Goal: Transaction & Acquisition: Purchase product/service

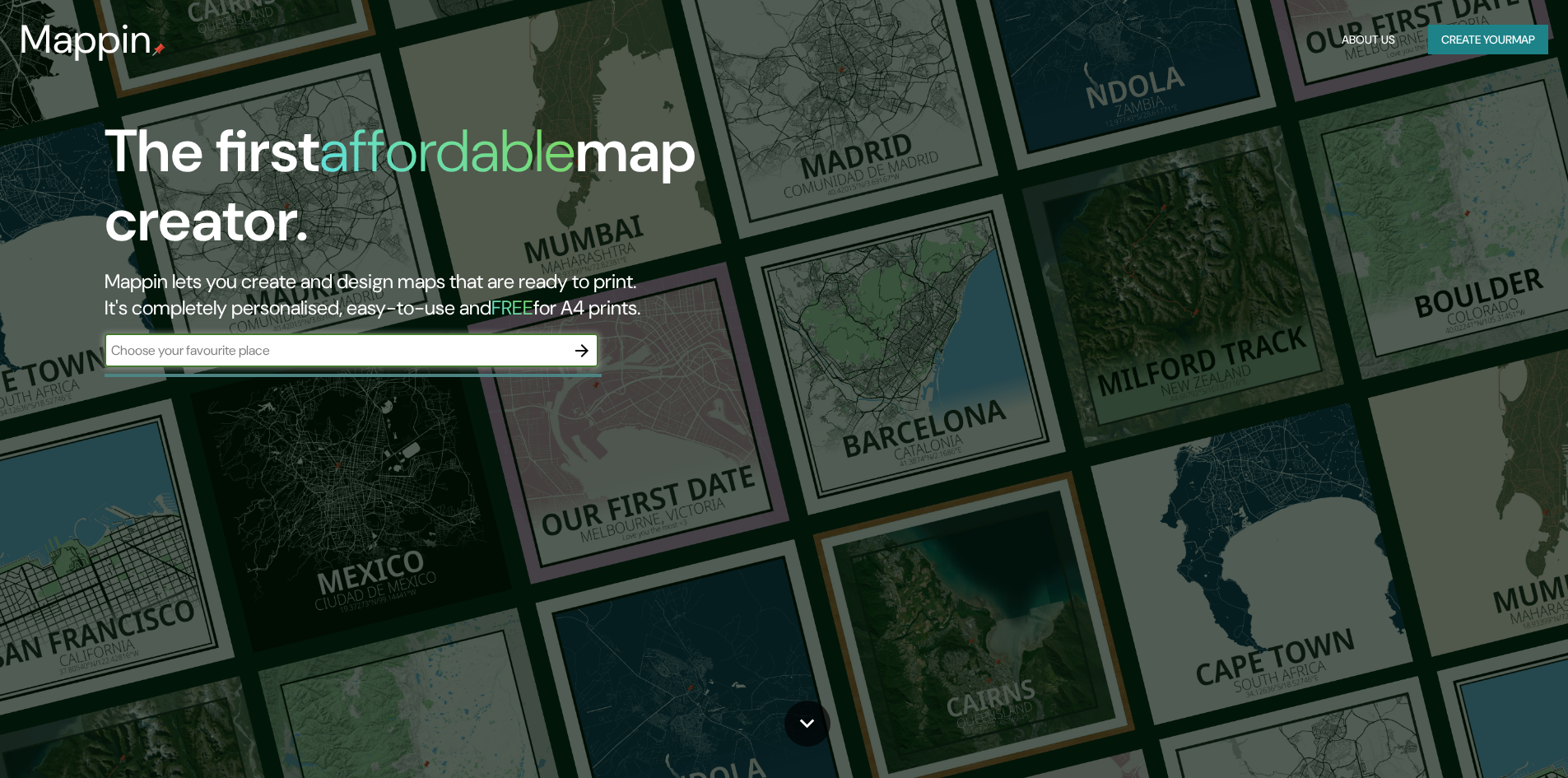
click at [538, 354] on input "text" at bounding box center [335, 350] width 461 height 19
click at [137, 349] on input "carayllo" at bounding box center [335, 350] width 461 height 19
type input "carabayllo"
click at [199, 349] on input "carabayllo" at bounding box center [335, 350] width 461 height 19
click at [592, 350] on icon "button" at bounding box center [582, 350] width 20 height 20
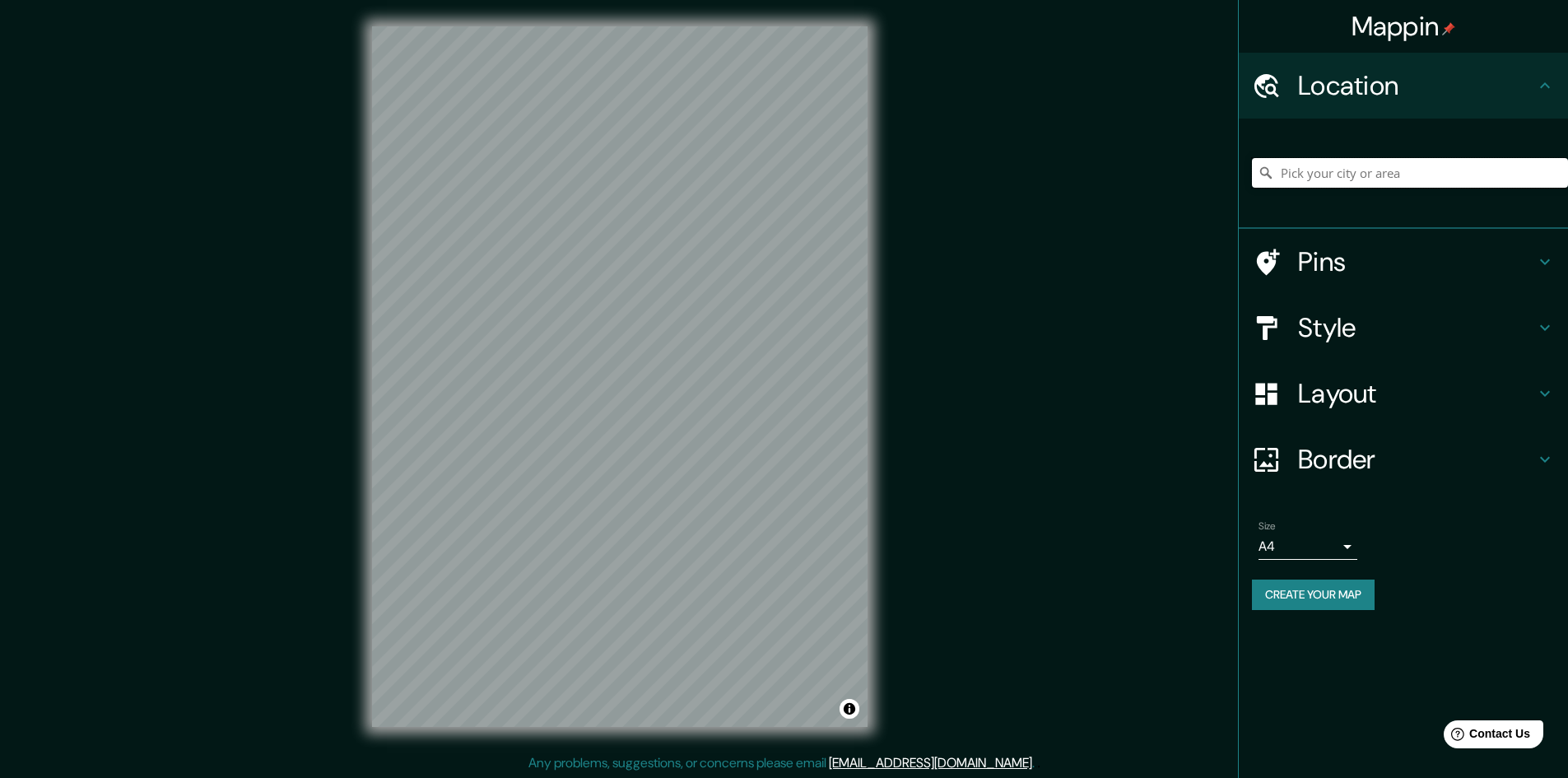
click at [1375, 174] on input "Pick your city or area" at bounding box center [1409, 172] width 316 height 30
click at [1305, 175] on input "carayllo" at bounding box center [1409, 172] width 316 height 30
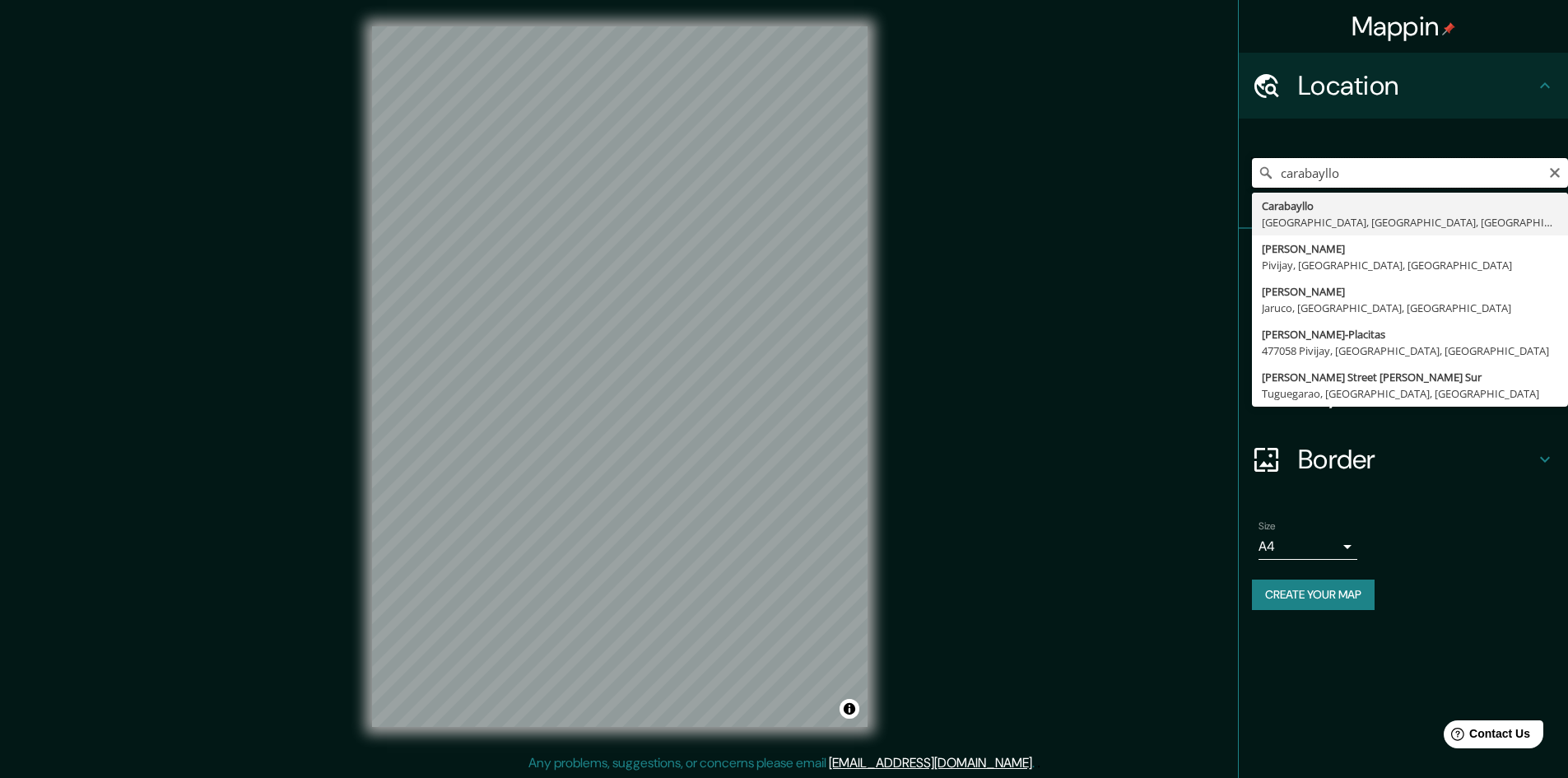
click at [1366, 169] on input "carabayllo" at bounding box center [1409, 172] width 316 height 30
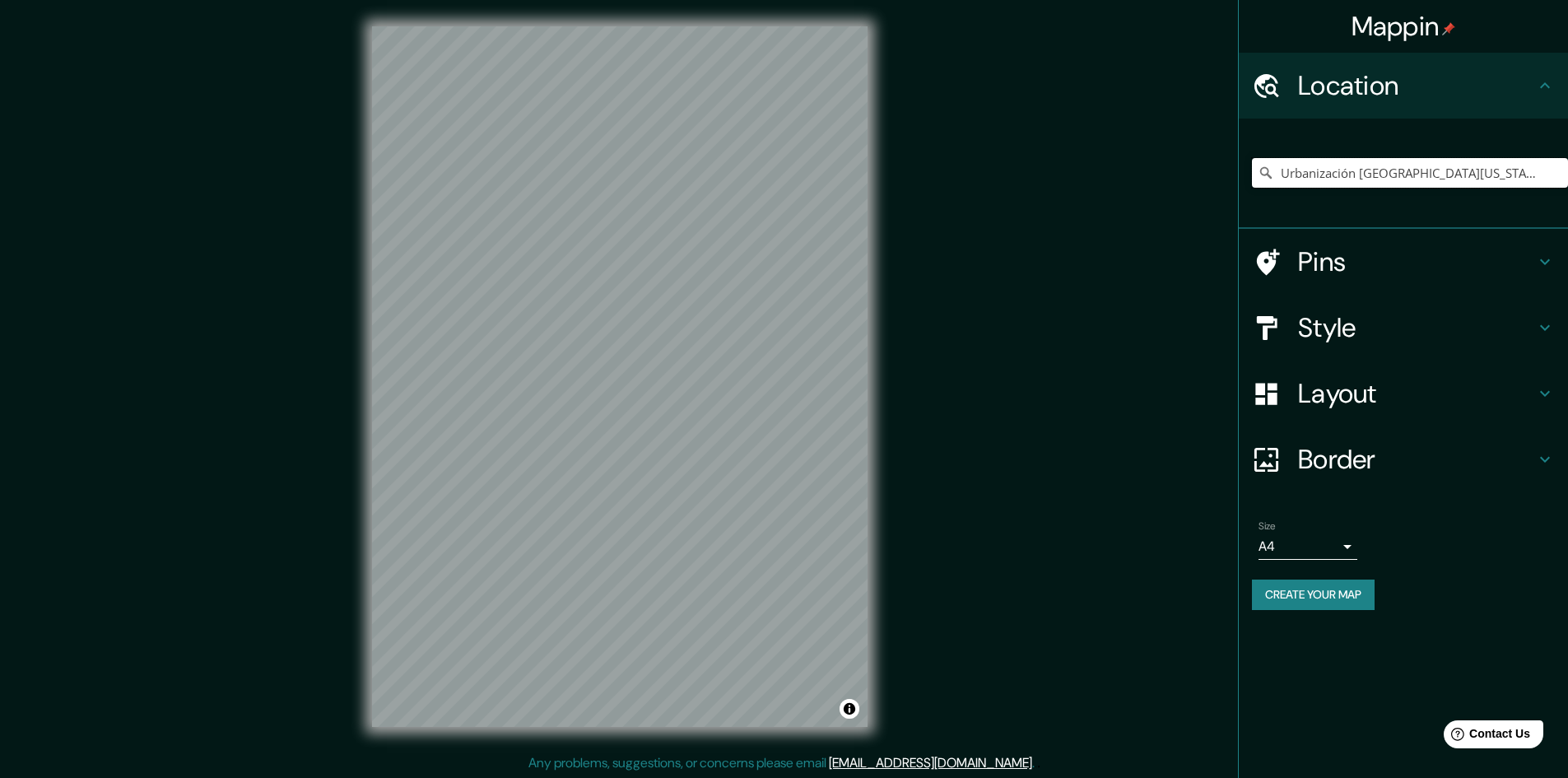
scroll to position [0, 122]
drag, startPoint x: 1427, startPoint y: 174, endPoint x: 1545, endPoint y: 155, distance: 119.5
click at [1545, 155] on div "Urbanización [GEOGRAPHIC_DATA][US_STATE] [GEOGRAPHIC_DATA], [GEOGRAPHIC_DATA][P…" at bounding box center [1409, 172] width 316 height 83
drag, startPoint x: 1289, startPoint y: 172, endPoint x: 1579, endPoint y: 176, distance: 290.0
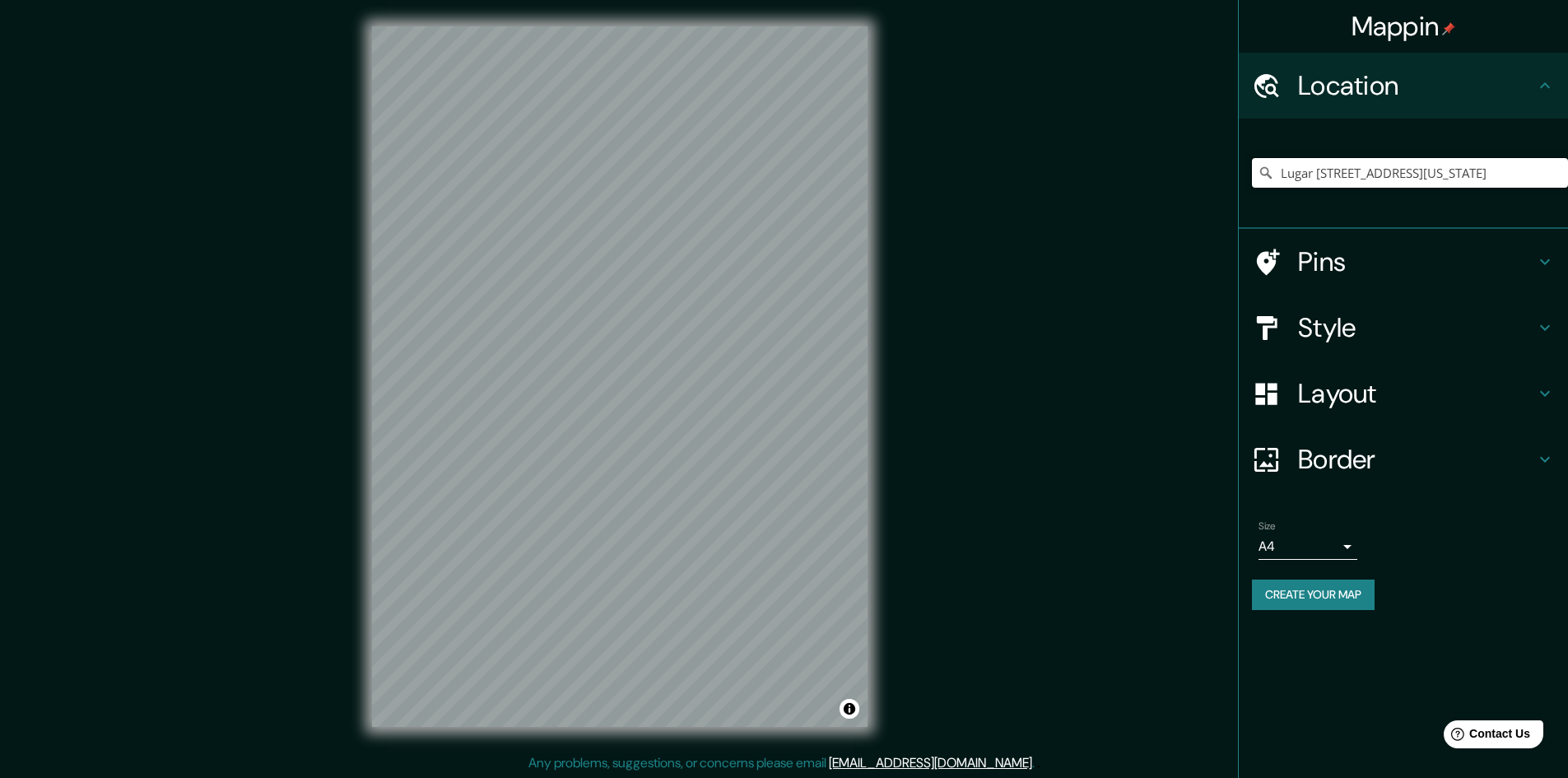
click at [1567, 176] on html "Mappin Location Lugar [STREET_ADDRESS][US_STATE] [GEOGRAPHIC_DATA] [STREET_ADDR…" at bounding box center [784, 389] width 1568 height 778
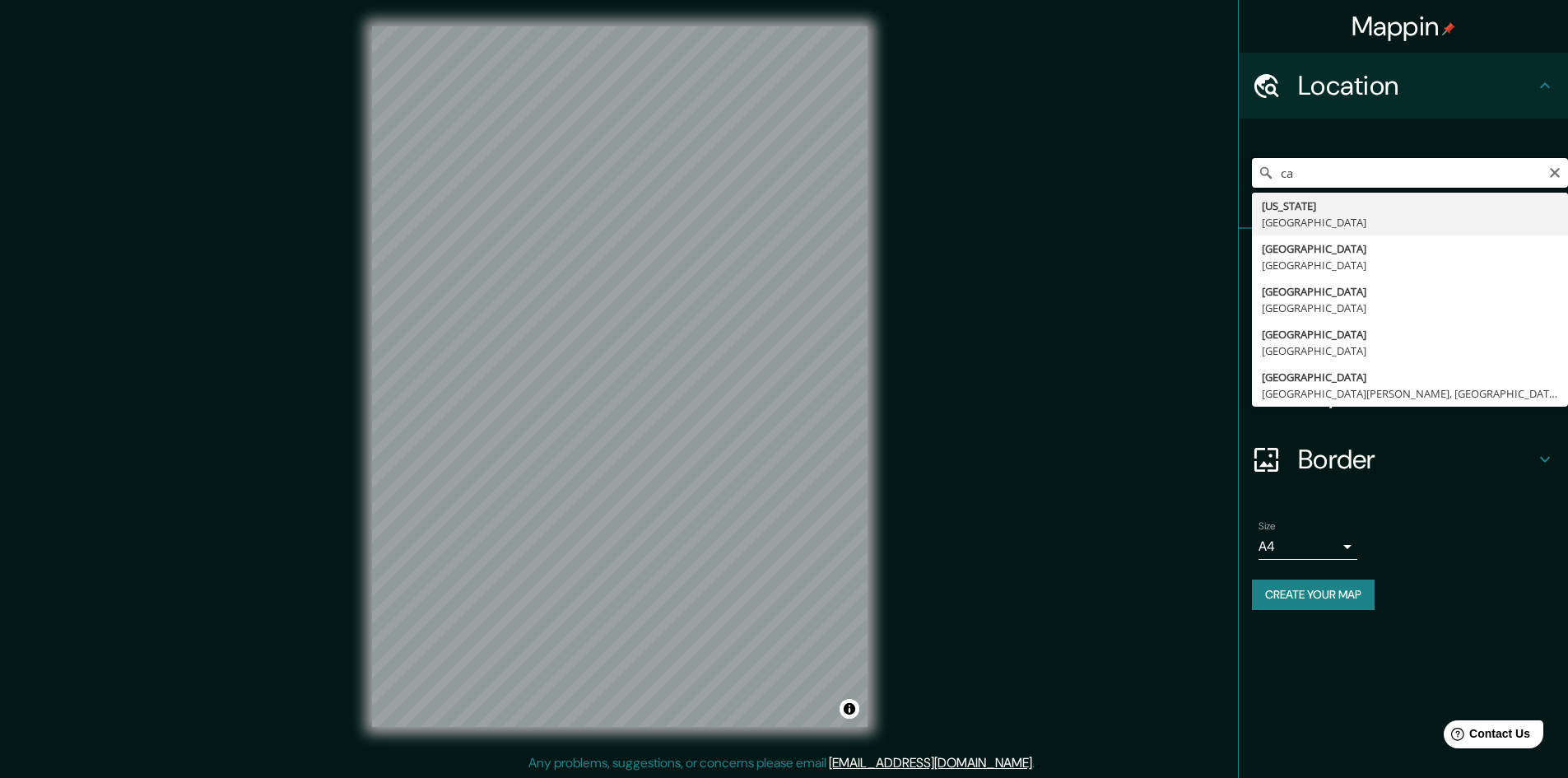
type input "c"
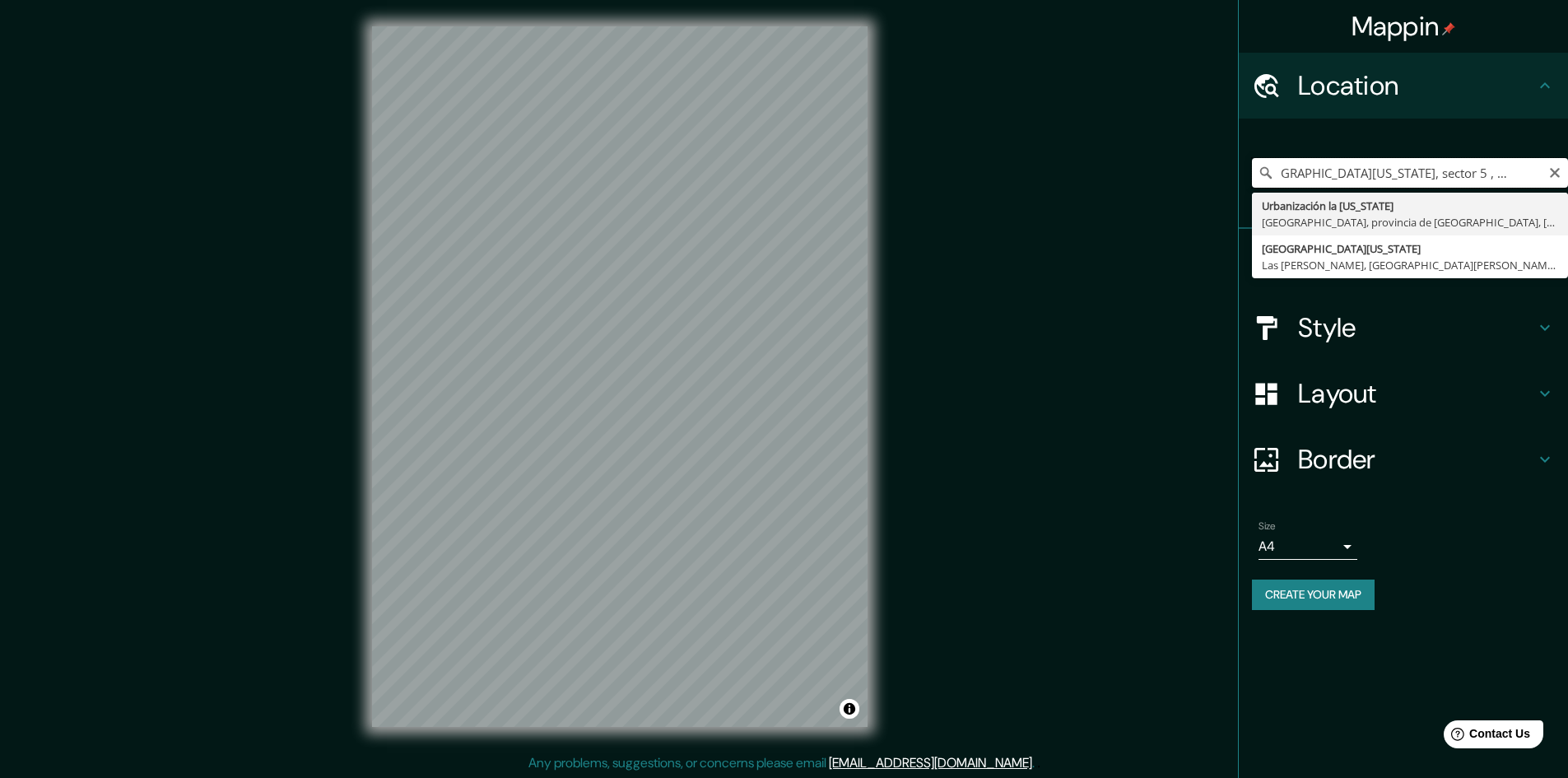
scroll to position [0, 33]
type input "Carabayllo, [GEOGRAPHIC_DATA], [GEOGRAPHIC_DATA], [GEOGRAPHIC_DATA]"
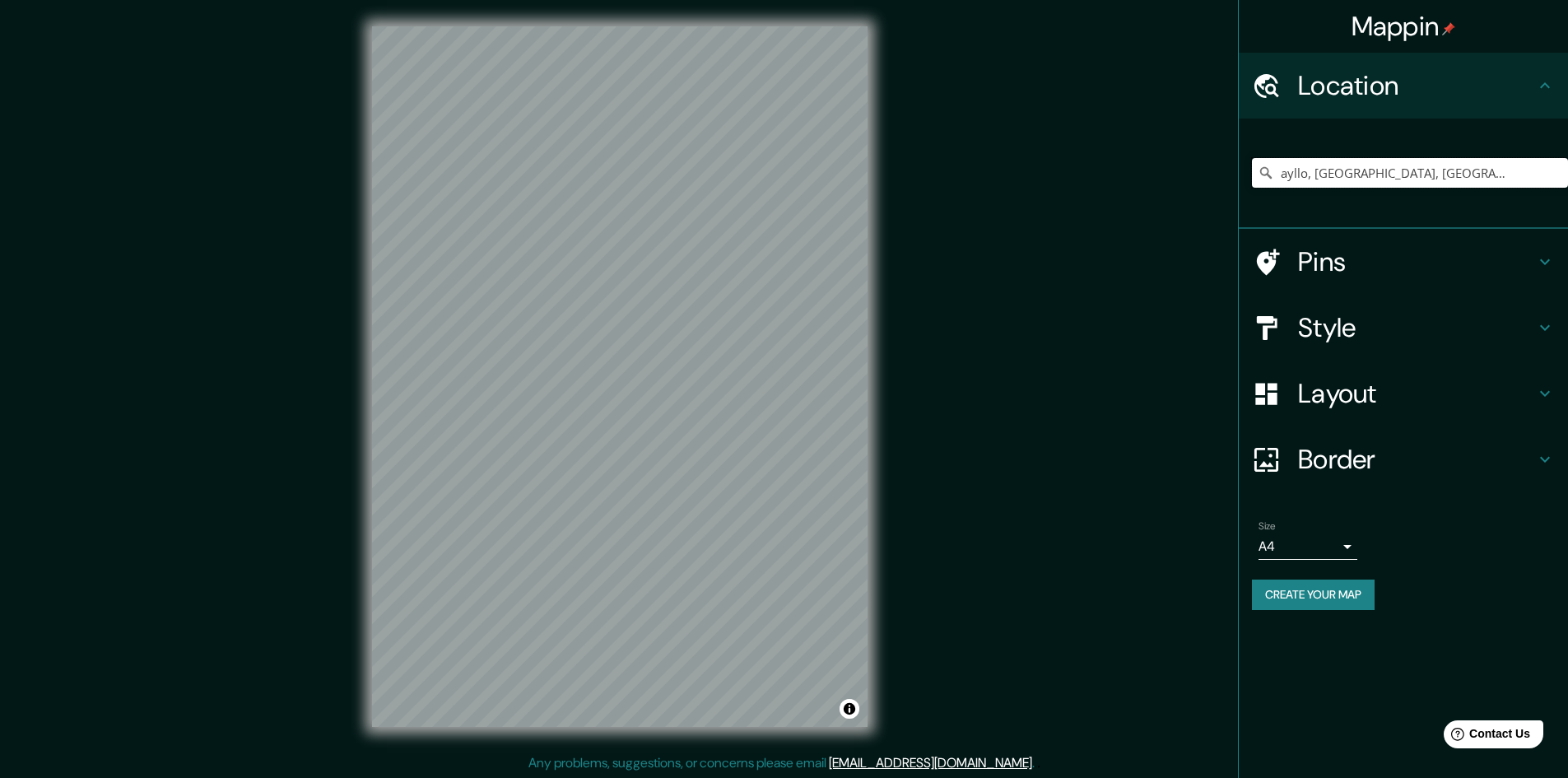
scroll to position [0, 0]
click at [1454, 178] on input "Carabayllo, [GEOGRAPHIC_DATA], [GEOGRAPHIC_DATA], [GEOGRAPHIC_DATA]" at bounding box center [1409, 172] width 316 height 30
click at [1556, 167] on icon "Clear" at bounding box center [1554, 172] width 14 height 14
paste input "[GEOGRAPHIC_DATA]"
type input "Sur, [GEOGRAPHIC_DATA], [GEOGRAPHIC_DATA] 1390000, [GEOGRAPHIC_DATA]"
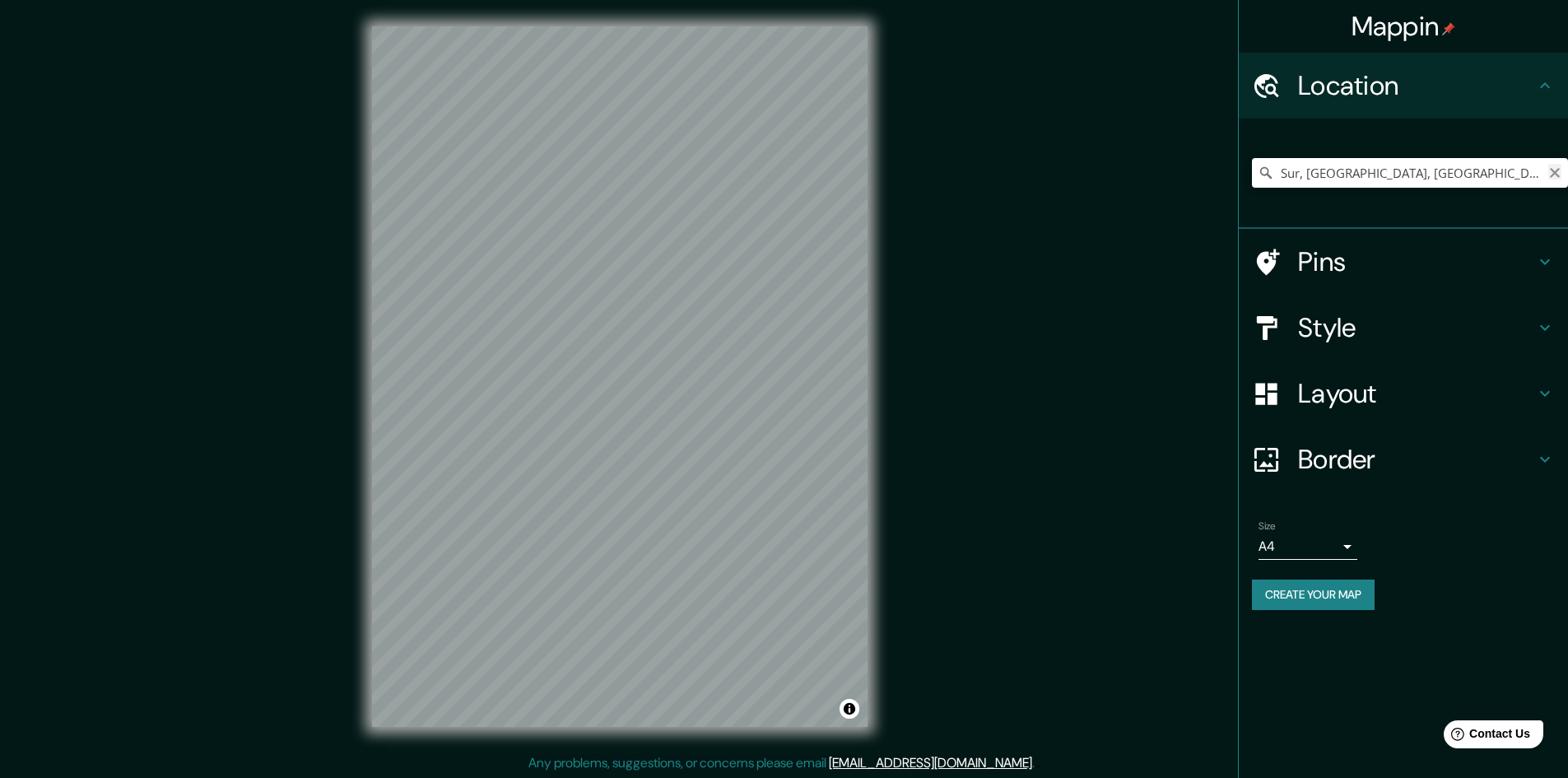
click at [1556, 174] on icon "Clear" at bounding box center [1554, 172] width 10 height 10
click at [1412, 333] on h4 "Style" at bounding box center [1416, 328] width 237 height 33
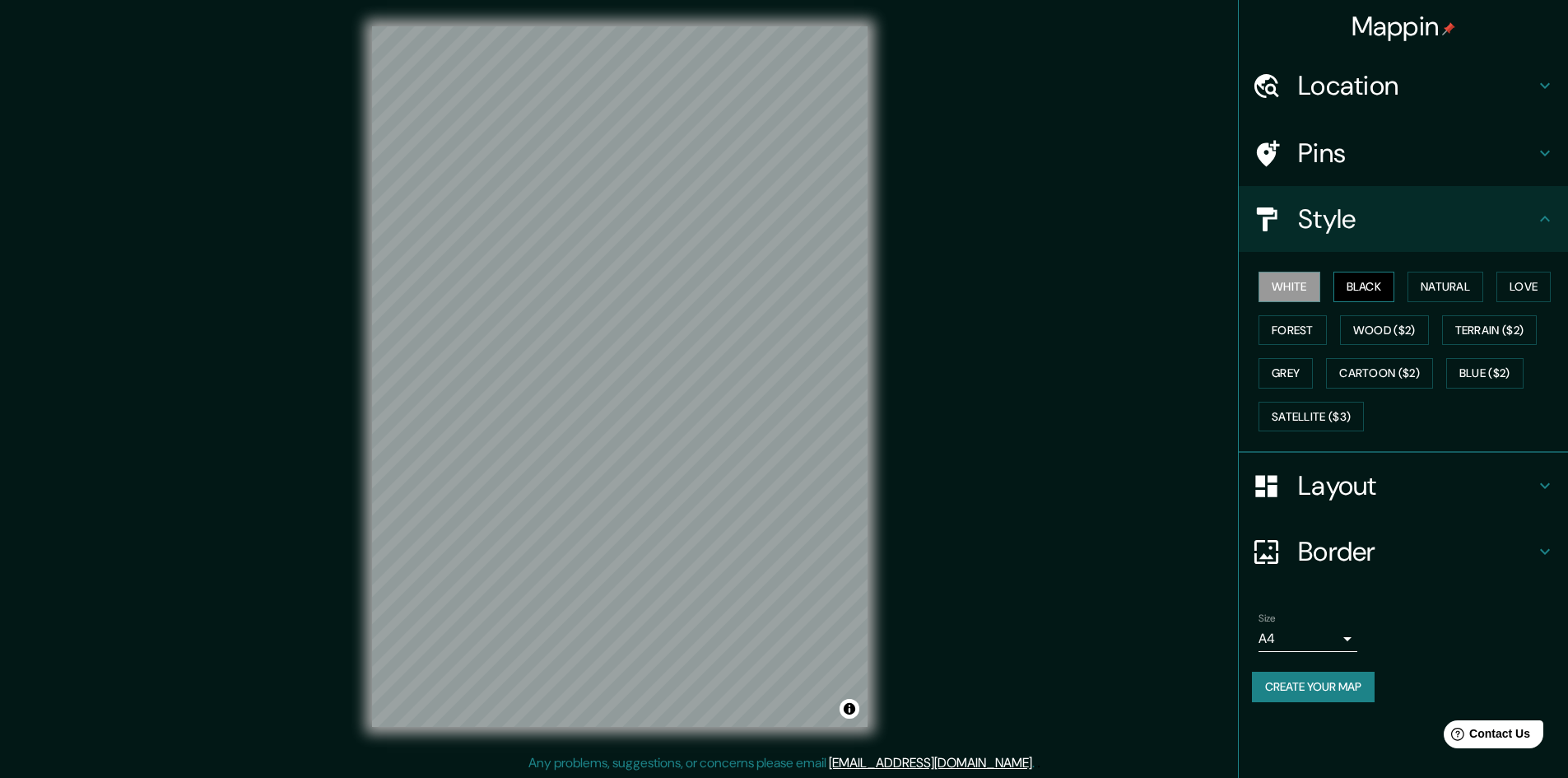
click at [1371, 273] on button "Black" at bounding box center [1364, 287] width 62 height 31
click at [1450, 287] on button "Natural" at bounding box center [1445, 287] width 75 height 31
click at [1533, 290] on button "Love" at bounding box center [1524, 287] width 54 height 31
click at [1358, 328] on button "Wood ($2)" at bounding box center [1384, 330] width 89 height 31
click at [1305, 376] on button "Grey" at bounding box center [1286, 373] width 54 height 31
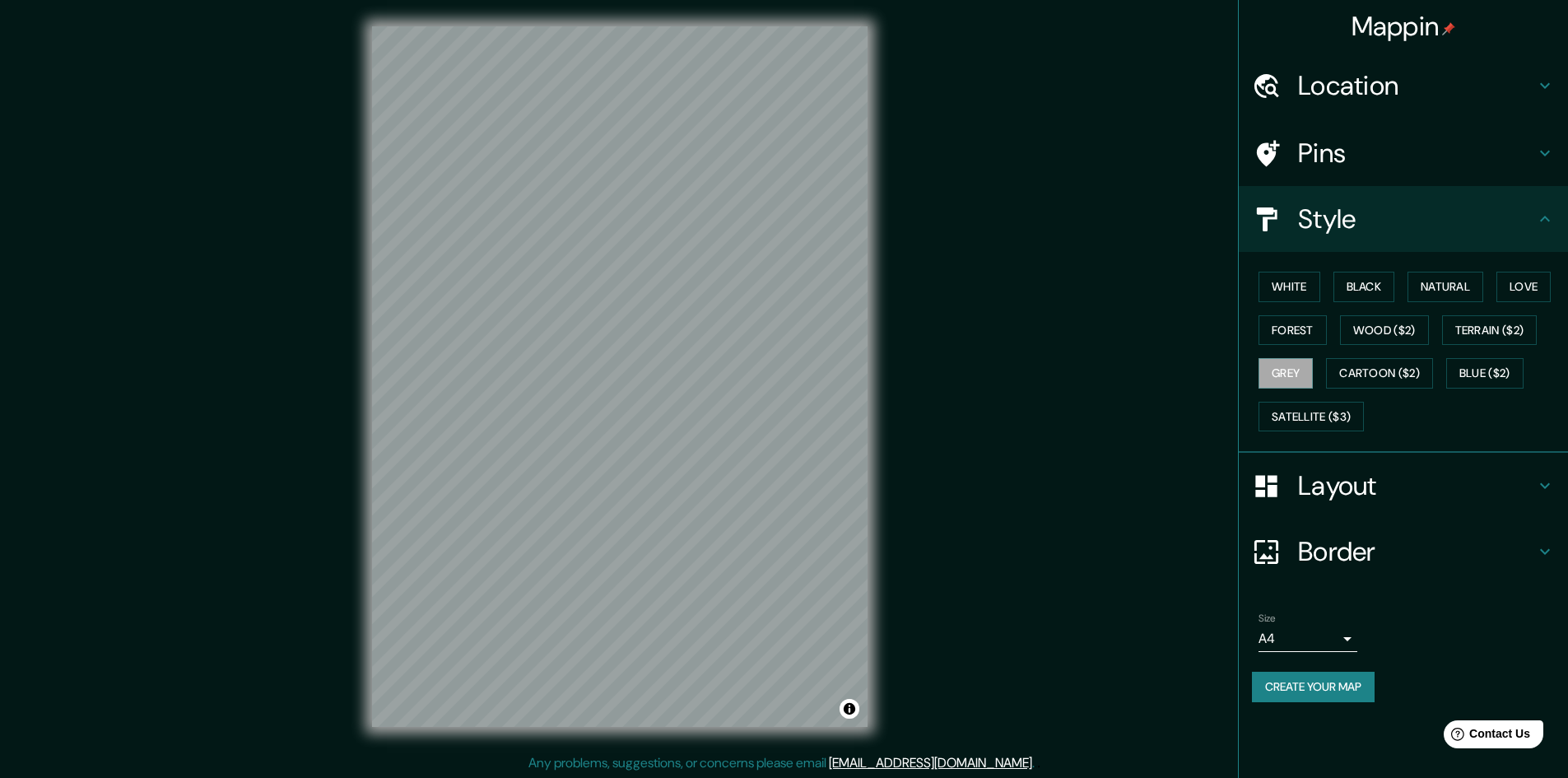
click at [1348, 473] on h4 "Layout" at bounding box center [1416, 486] width 237 height 33
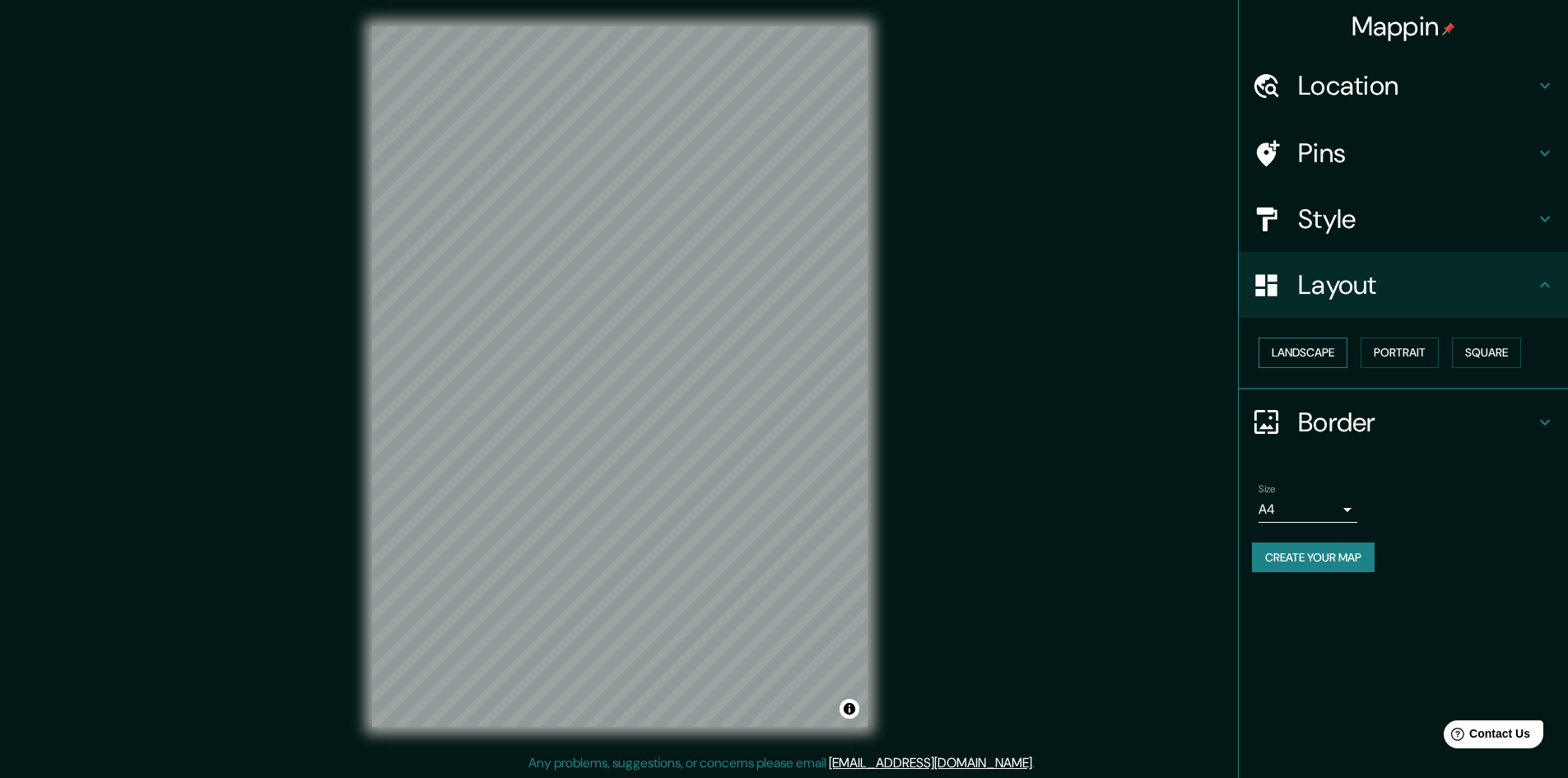
click at [1313, 340] on button "Landscape" at bounding box center [1303, 353] width 89 height 31
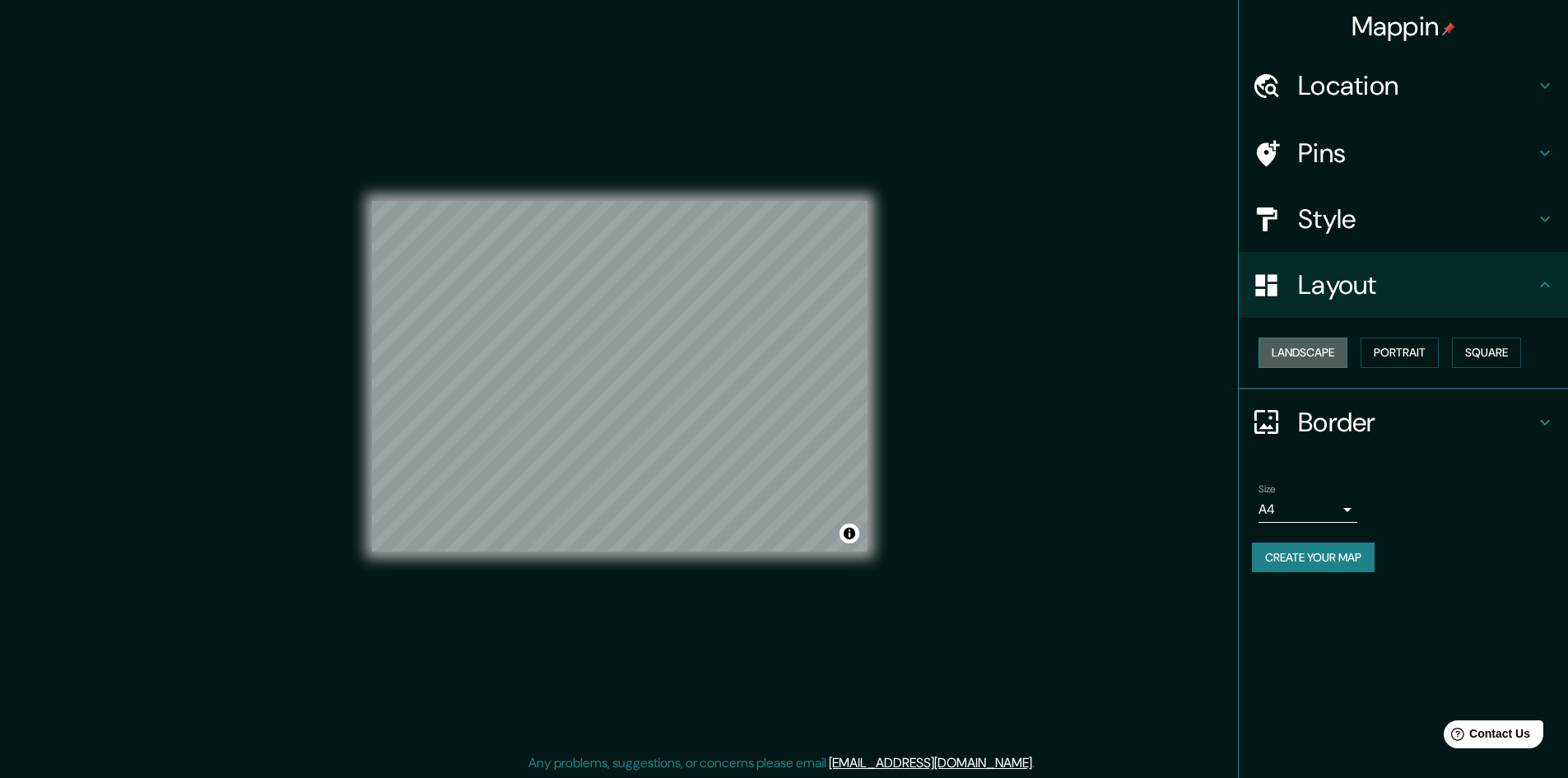
click at [1313, 340] on button "Landscape" at bounding box center [1303, 353] width 89 height 31
click at [1418, 346] on button "Portrait" at bounding box center [1399, 353] width 78 height 31
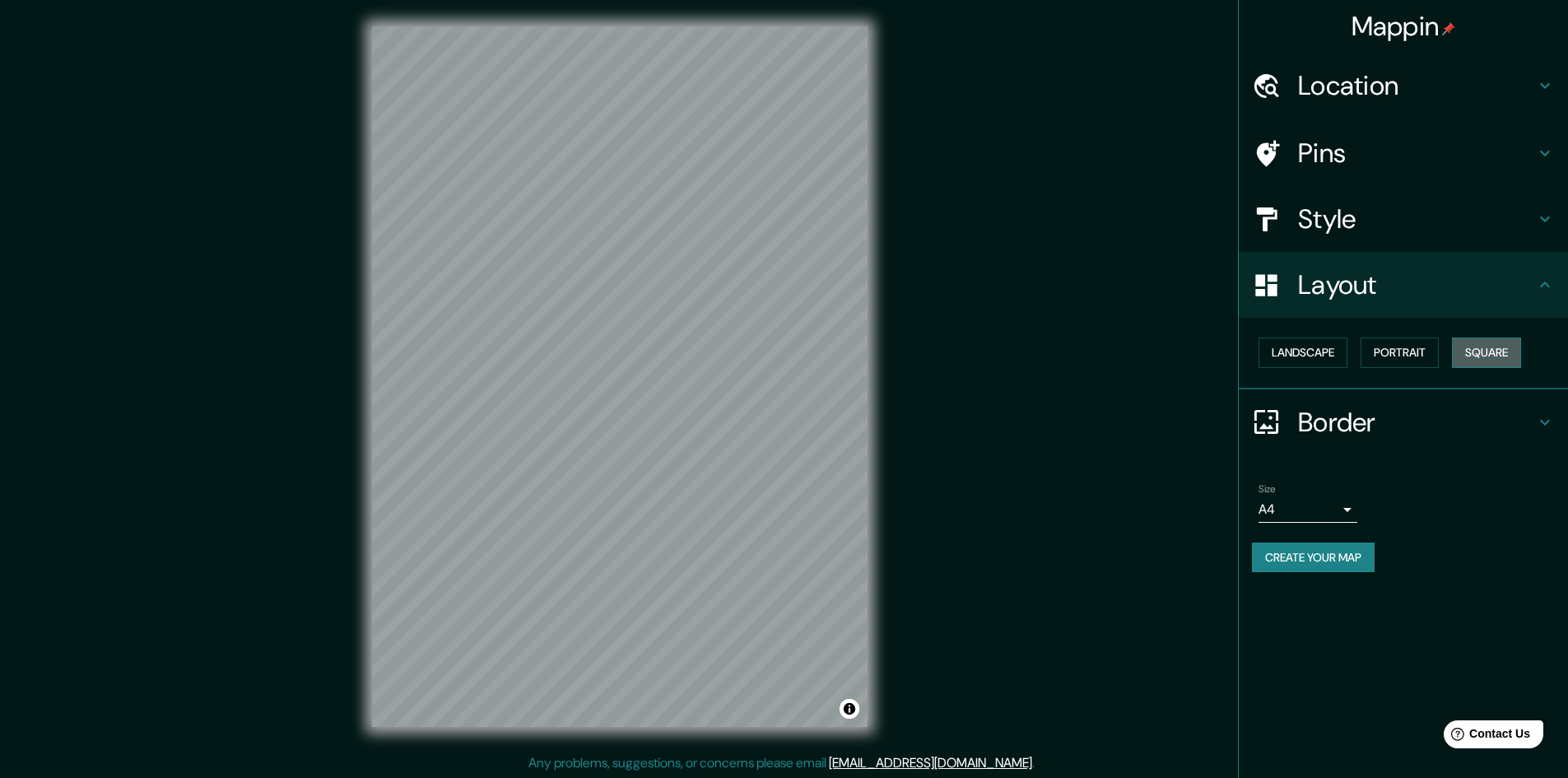
click at [1466, 346] on button "Square" at bounding box center [1486, 353] width 69 height 31
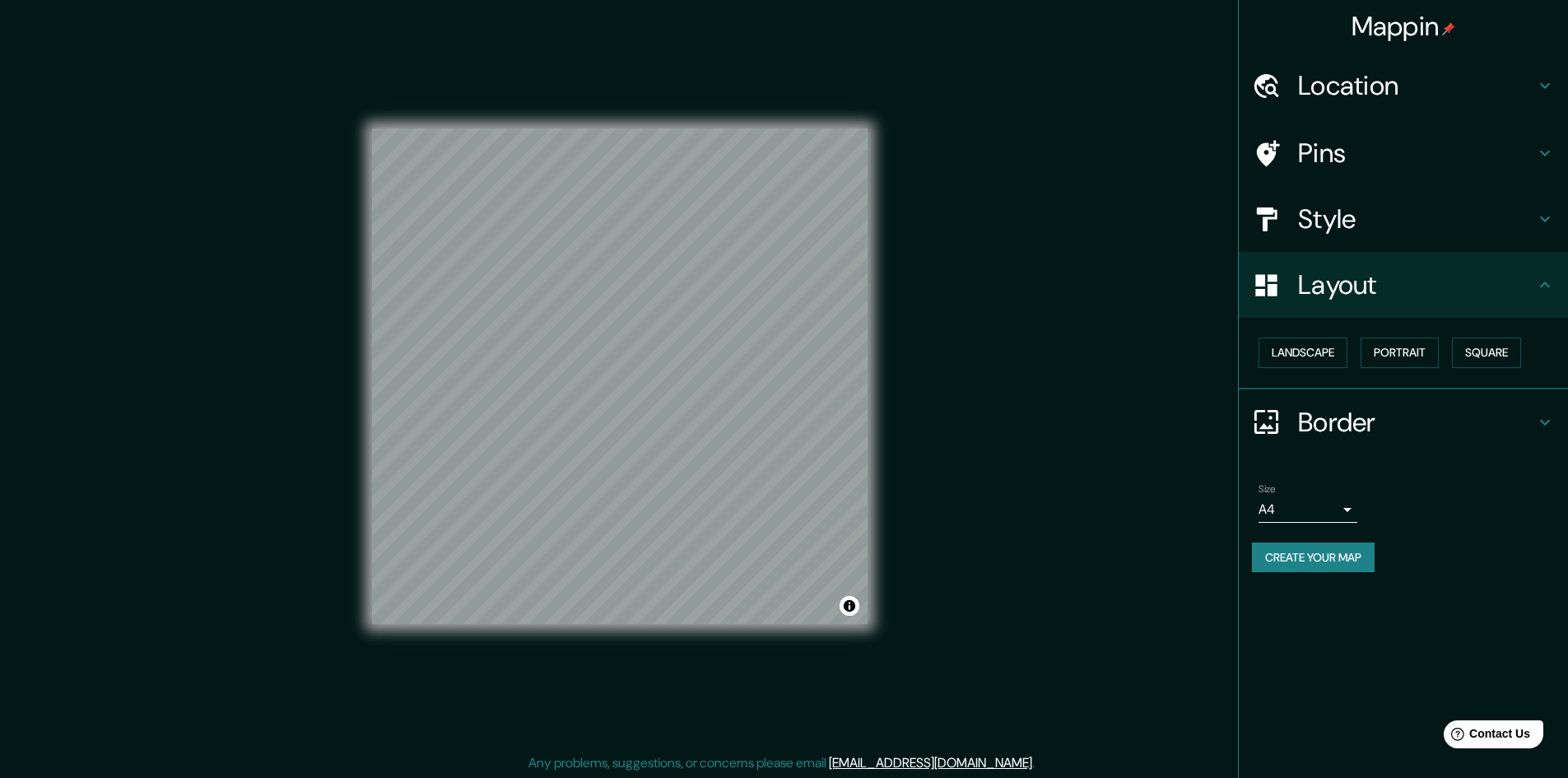
click at [1511, 294] on h4 "Layout" at bounding box center [1416, 285] width 237 height 33
